Goal: Complete application form

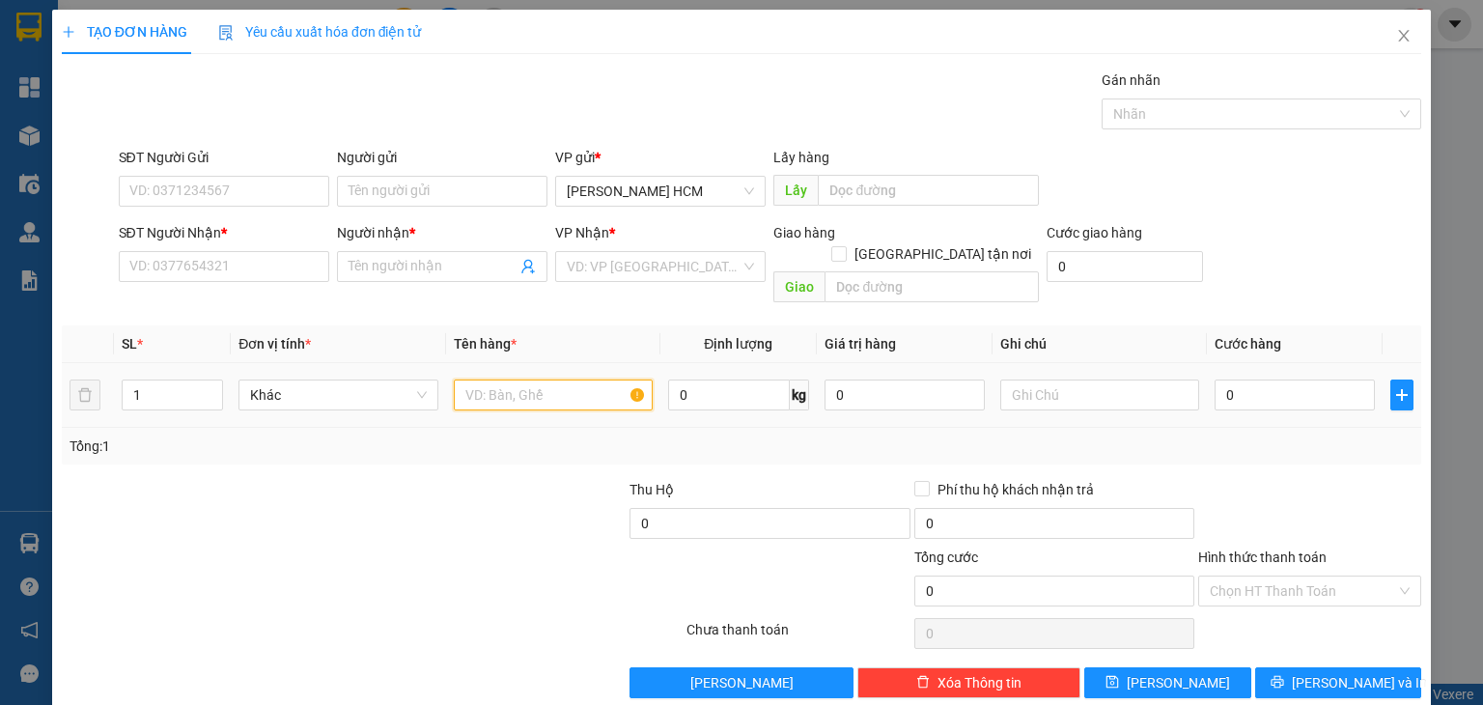
click at [493, 379] on input "text" at bounding box center [553, 394] width 199 height 31
type input "TXOP"
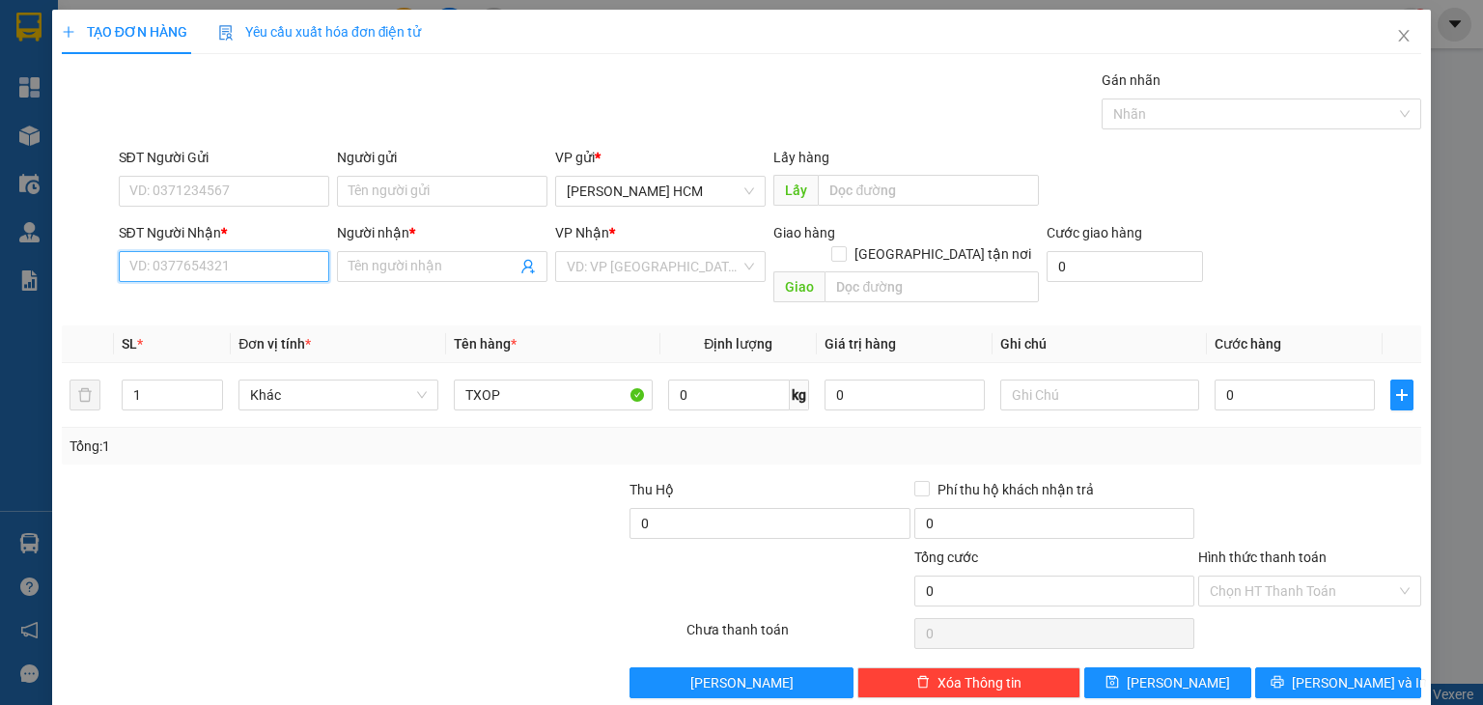
click at [293, 258] on input "SĐT Người Nhận *" at bounding box center [224, 266] width 210 height 31
type input "0397729631"
click at [293, 304] on div "0397729631 - Mai" at bounding box center [220, 303] width 185 height 21
type input "Mai"
type input "0397729631"
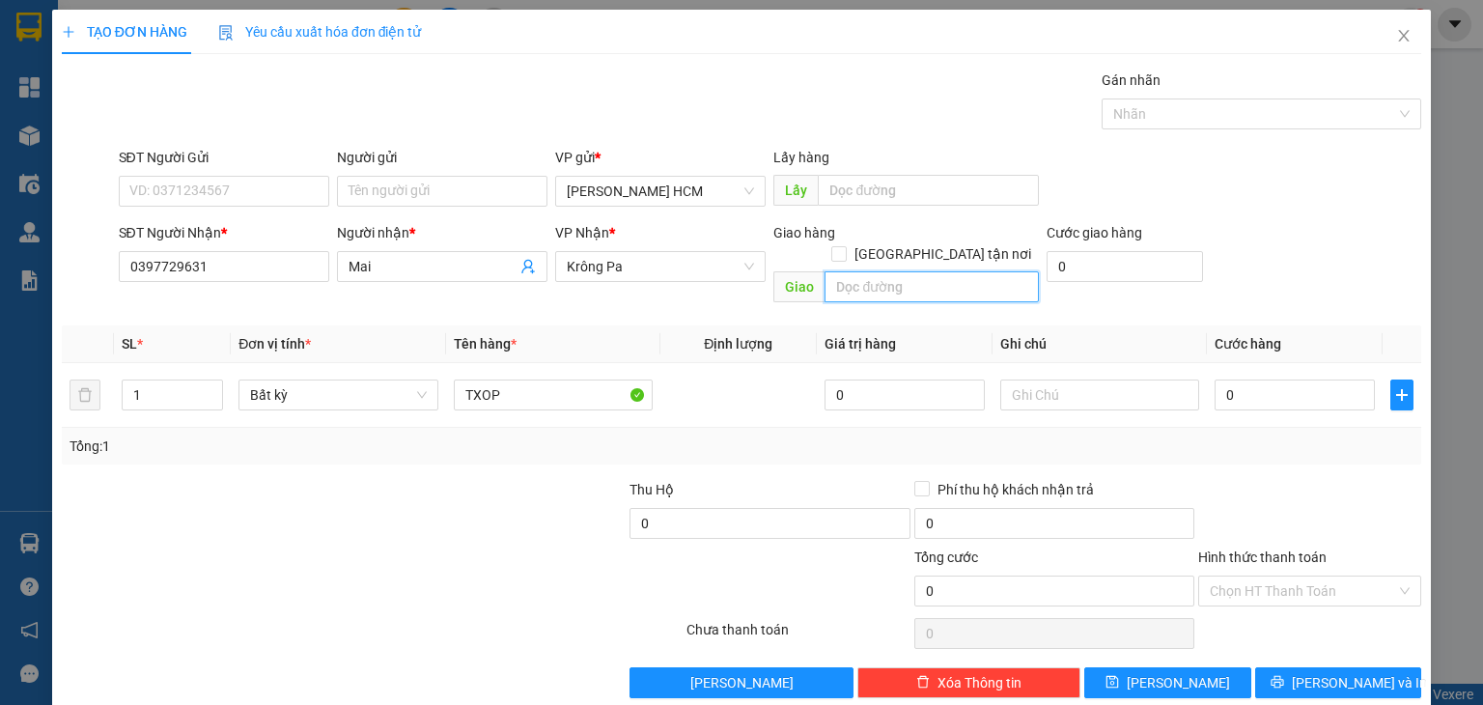
click at [867, 279] on input "text" at bounding box center [931, 286] width 214 height 31
click at [830, 271] on input "IA SAI" at bounding box center [931, 286] width 214 height 31
click at [850, 271] on input "IA SAI" at bounding box center [931, 286] width 214 height 31
click at [848, 271] on input "IA SAI" at bounding box center [931, 286] width 214 height 31
click at [846, 271] on input "IA SAI" at bounding box center [931, 286] width 214 height 31
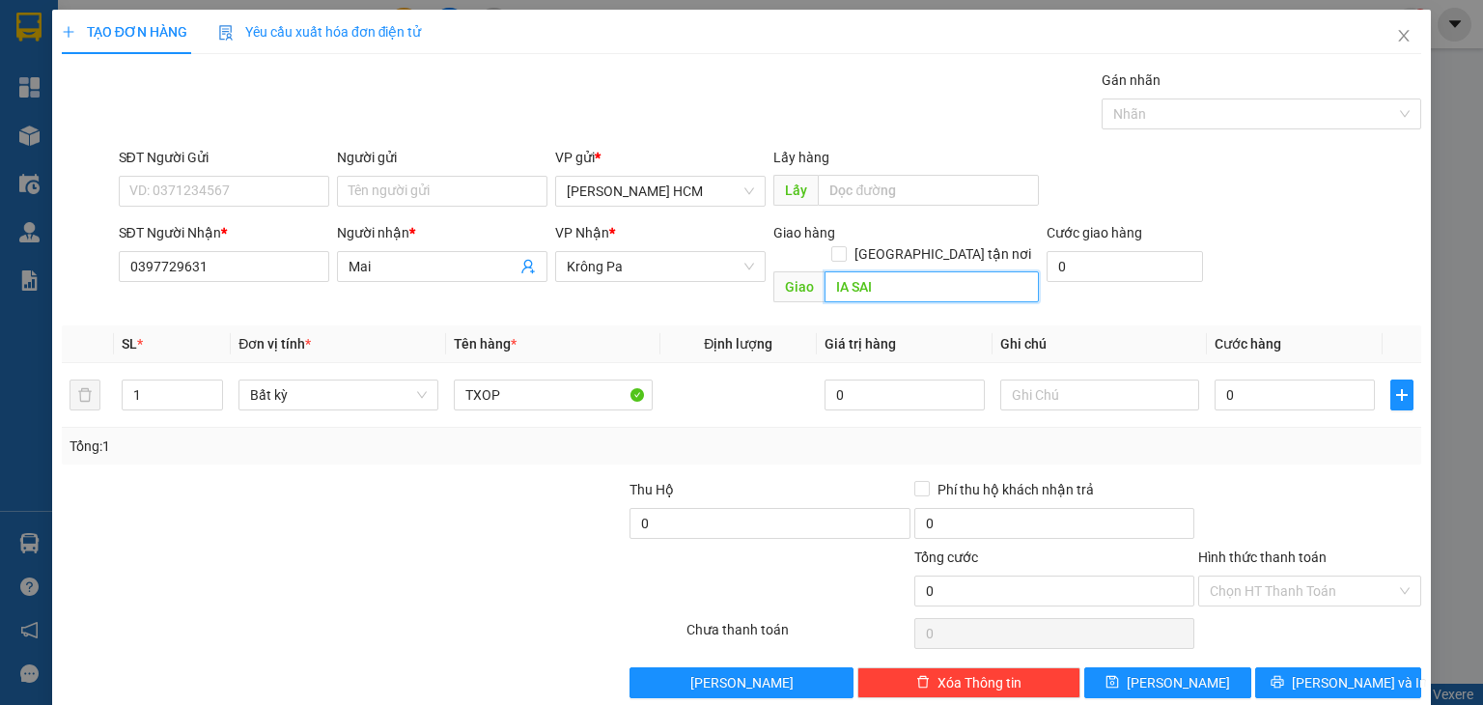
click at [842, 275] on input "IA SAI" at bounding box center [931, 286] width 214 height 31
click at [849, 271] on input "IA SAI" at bounding box center [931, 286] width 214 height 31
click at [847, 271] on input "IA SAI" at bounding box center [931, 286] width 214 height 31
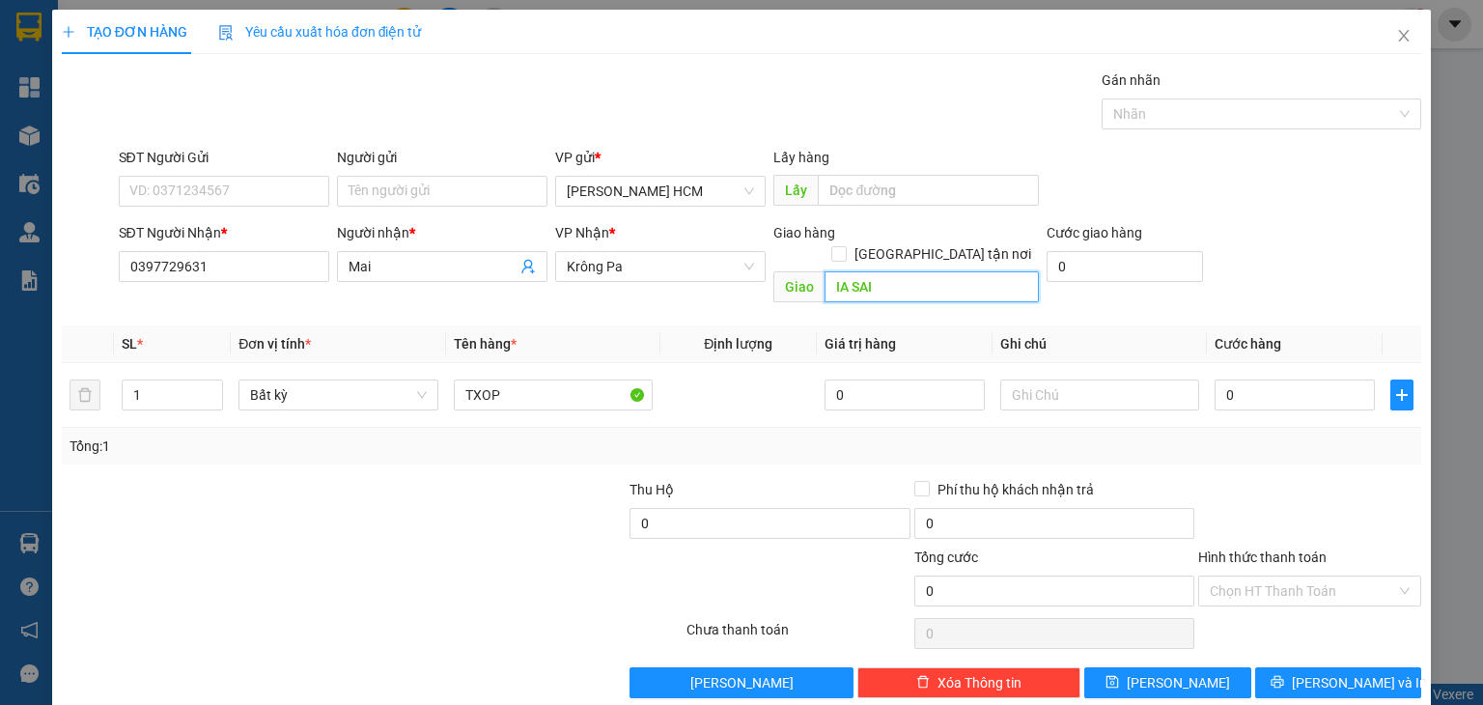
click at [843, 274] on input "IA SAI" at bounding box center [931, 286] width 214 height 31
type input "IA RSAI"
click at [1308, 379] on input "0" at bounding box center [1295, 394] width 160 height 31
type input "008"
type input "8"
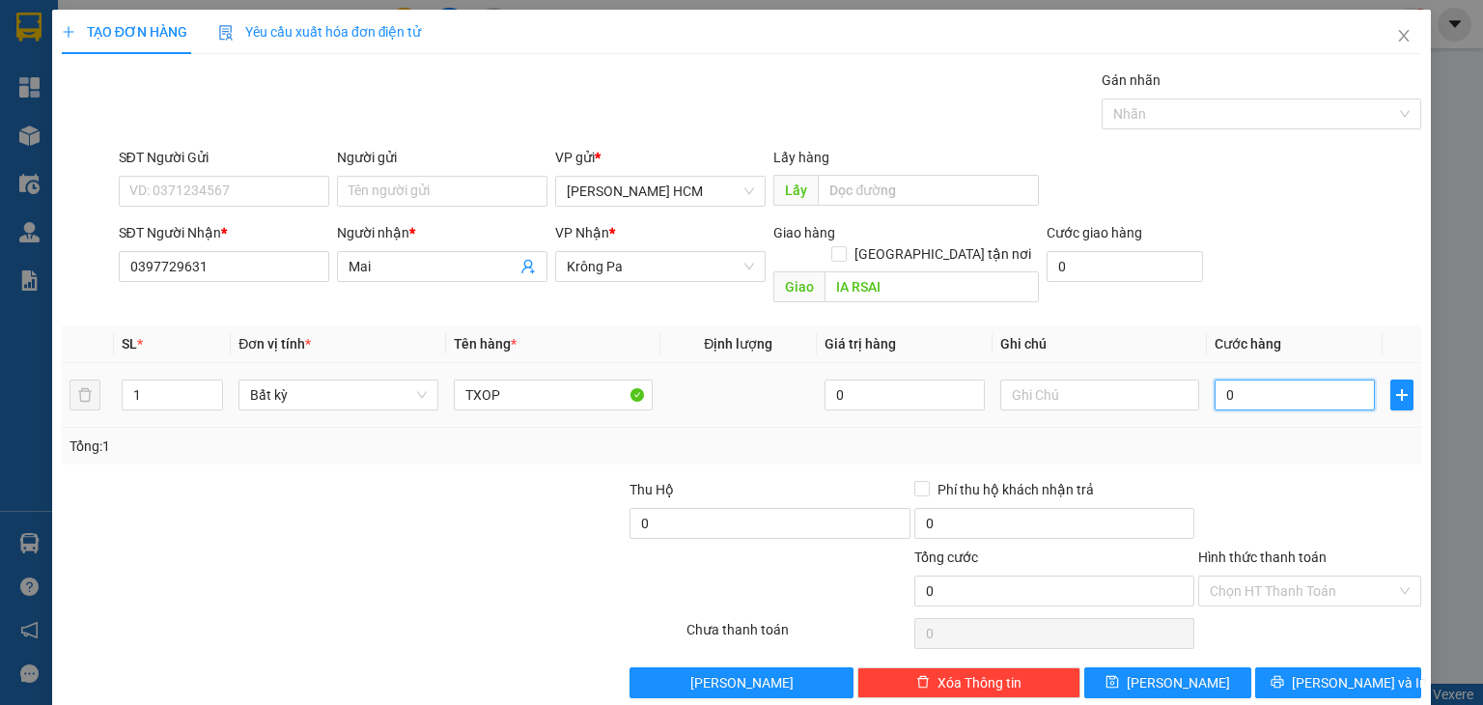
type input "8"
type input "0.080"
type input "80"
type input "80.000"
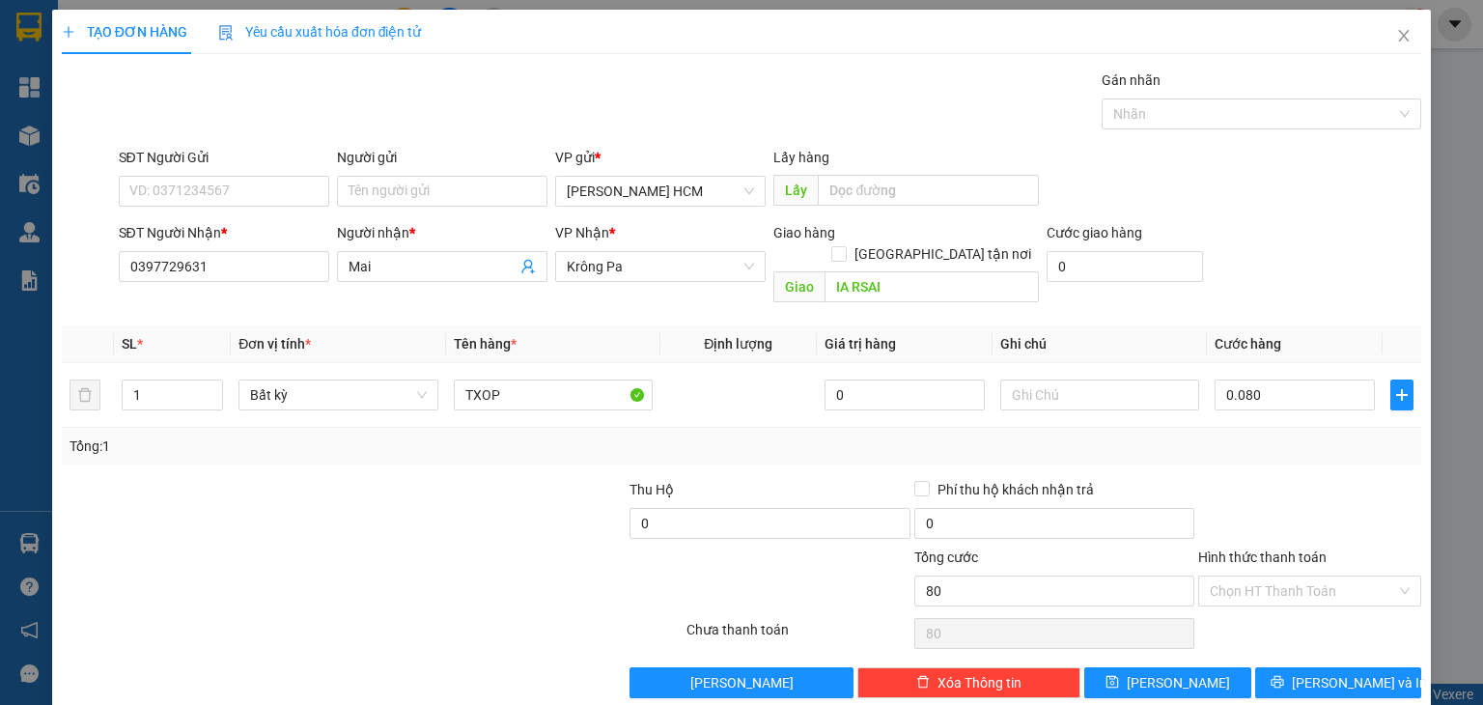
type input "80.000"
click at [1306, 435] on div "Tổng: 1" at bounding box center [742, 445] width 1344 height 21
click at [1279, 576] on input "Hình thức thanh toán" at bounding box center [1303, 590] width 186 height 29
click at [1263, 608] on div "Tại văn phòng" at bounding box center [1297, 606] width 198 height 21
type input "0"
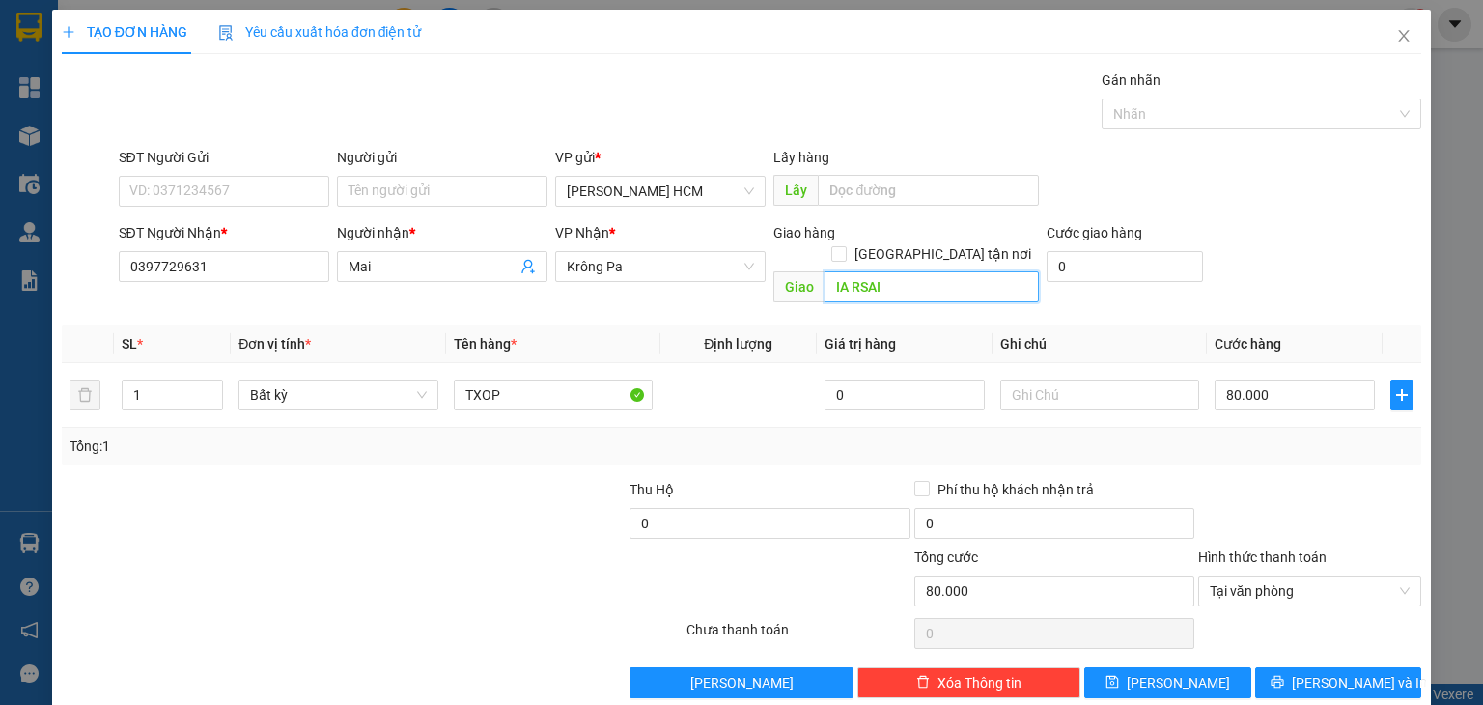
click at [907, 271] on input "IA RSAI" at bounding box center [931, 286] width 214 height 31
click at [1284, 444] on div "Transit Pickup Surcharge Ids Transit Deliver Surcharge Ids Transit Deliver Surc…" at bounding box center [741, 384] width 1359 height 629
click at [1285, 667] on button "[PERSON_NAME] và In" at bounding box center [1338, 682] width 167 height 31
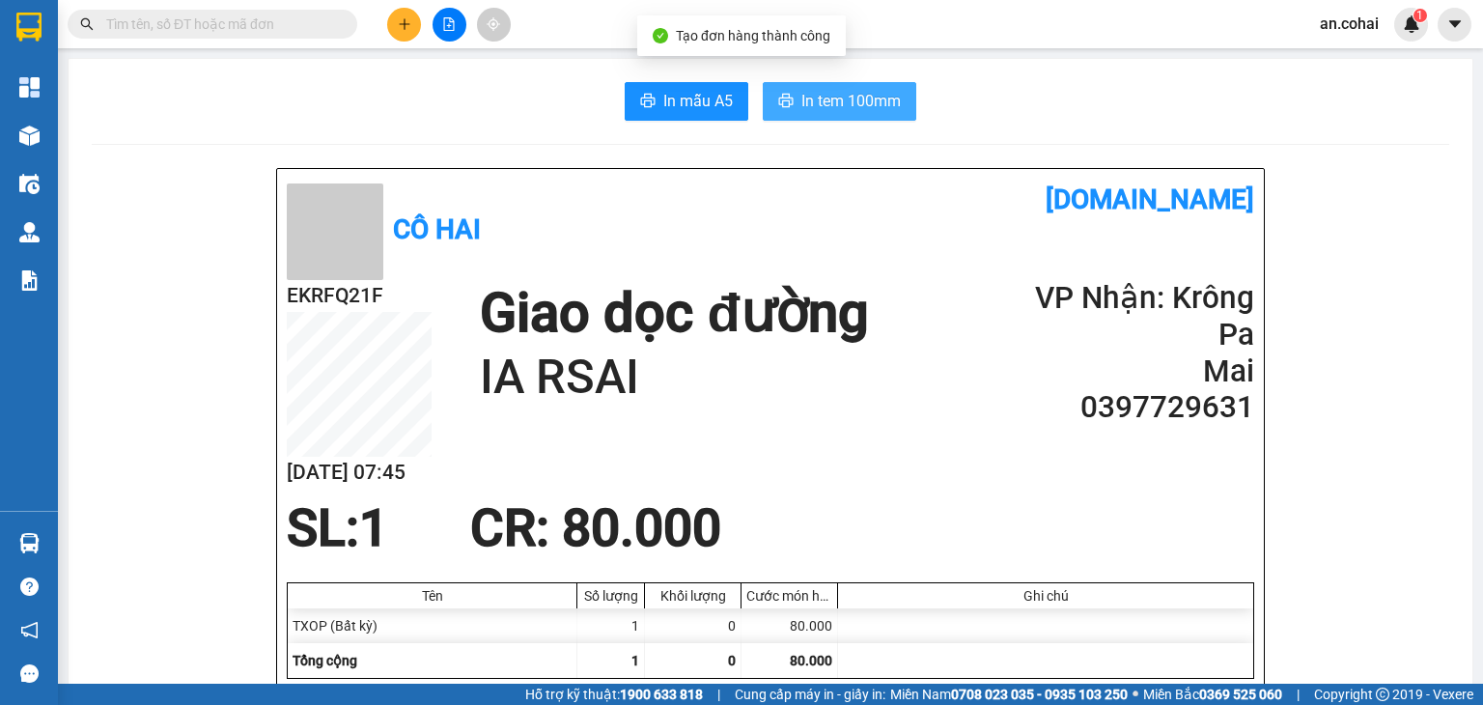
click at [846, 100] on span "In tem 100mm" at bounding box center [850, 101] width 99 height 24
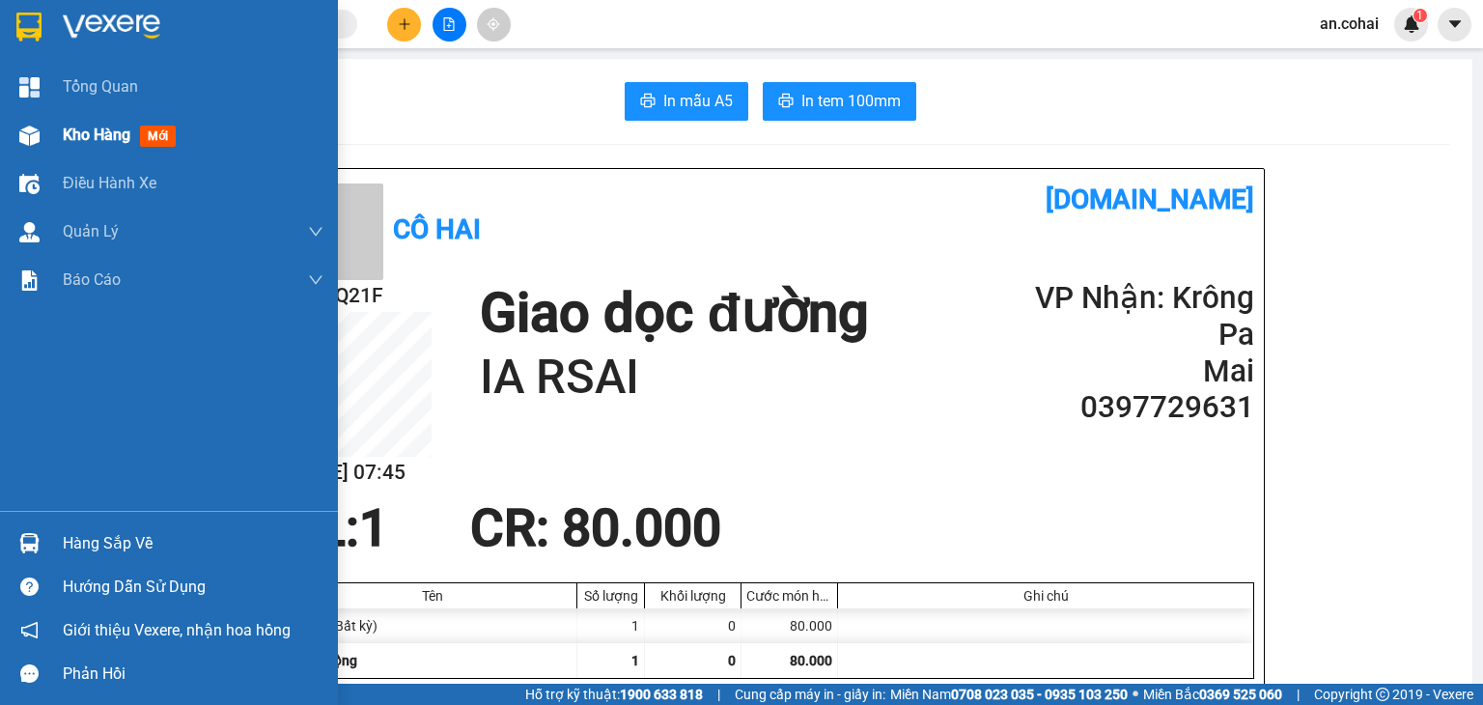
click at [47, 140] on div "Kho hàng mới" at bounding box center [169, 135] width 338 height 48
